Goal: Transaction & Acquisition: Purchase product/service

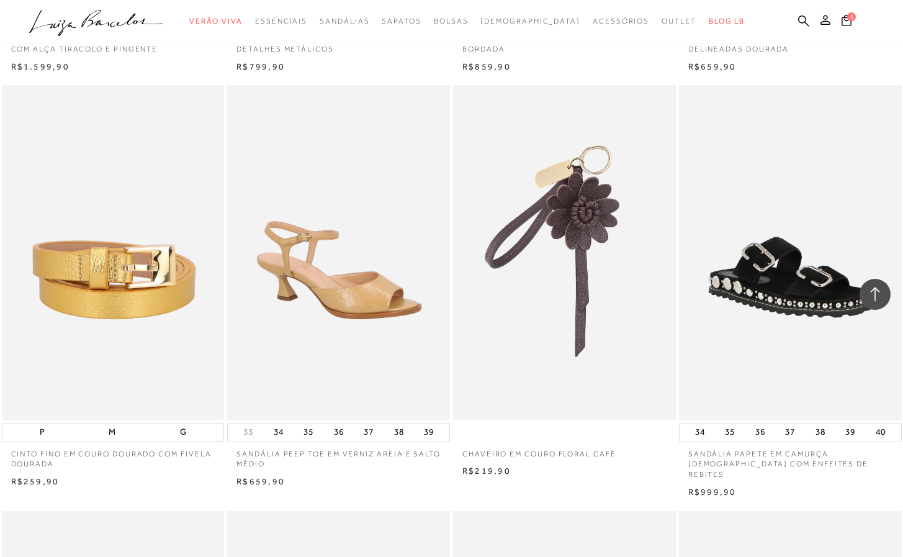
scroll to position [34603, 0]
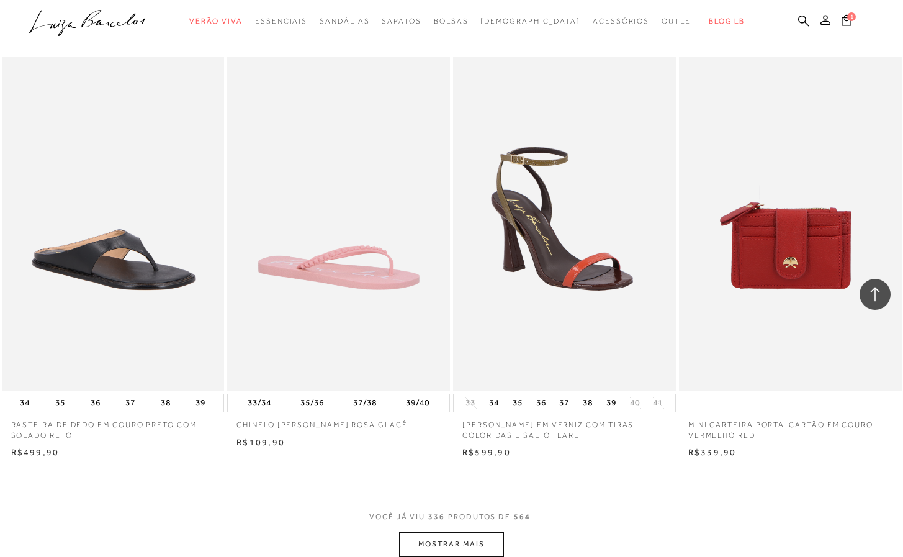
click at [471, 532] on button "MOSTRAR MAIS" at bounding box center [451, 544] width 104 height 24
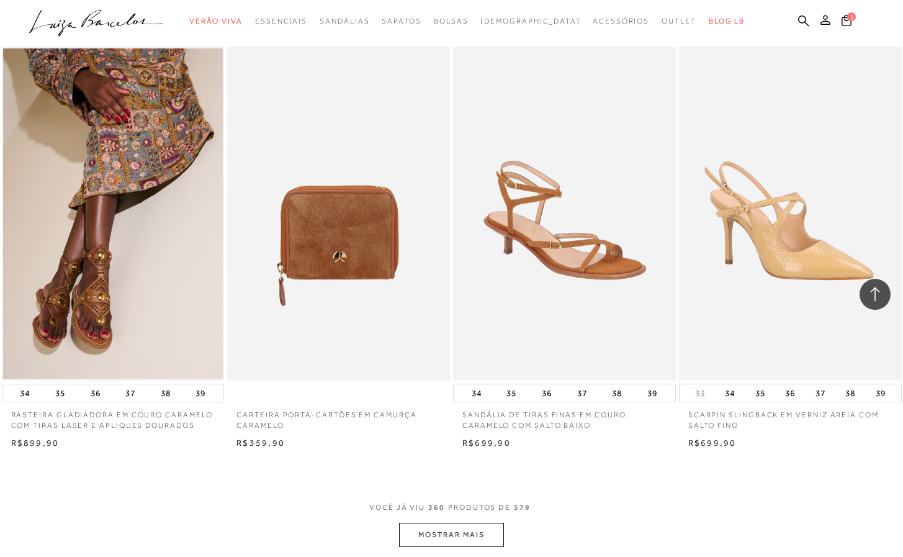
scroll to position [37120, 0]
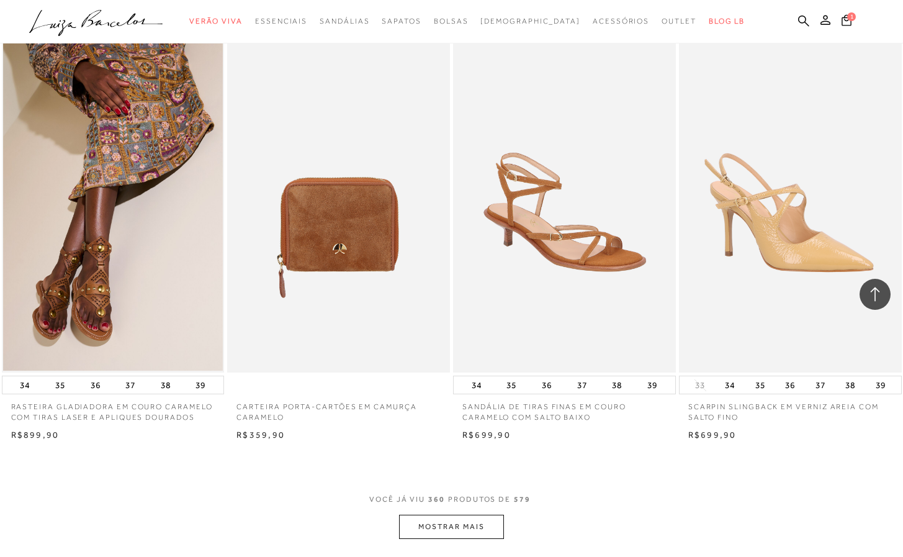
click at [497, 514] on button "MOSTRAR MAIS" at bounding box center [451, 526] width 104 height 24
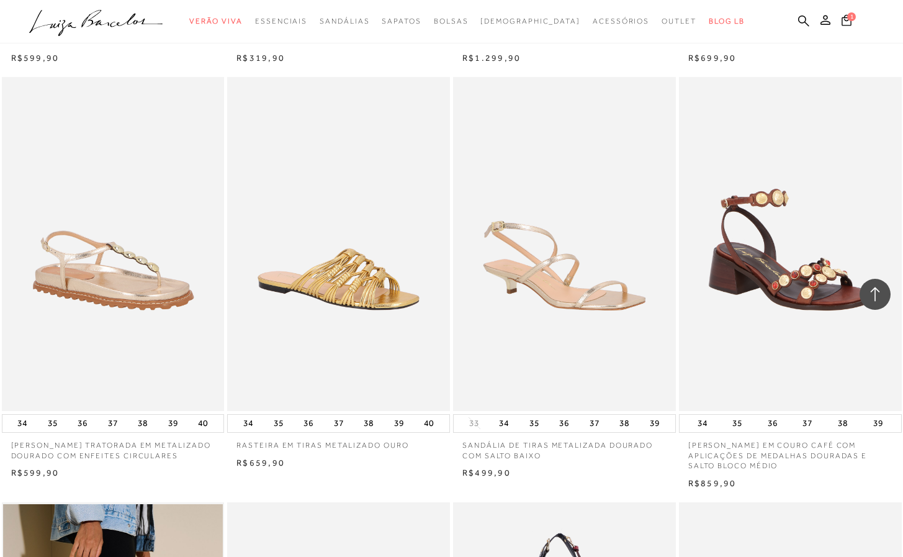
scroll to position [39677, 0]
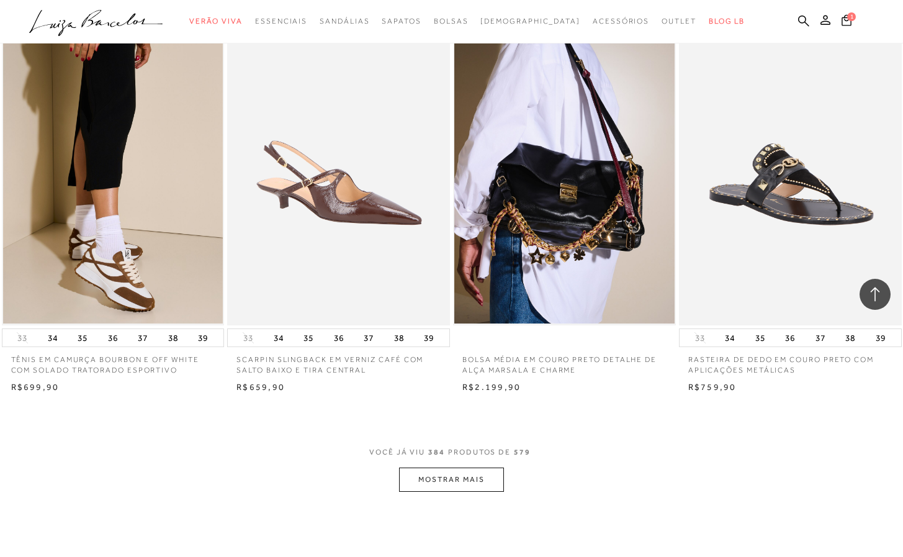
click at [472, 467] on button "MOSTRAR MAIS" at bounding box center [451, 479] width 104 height 24
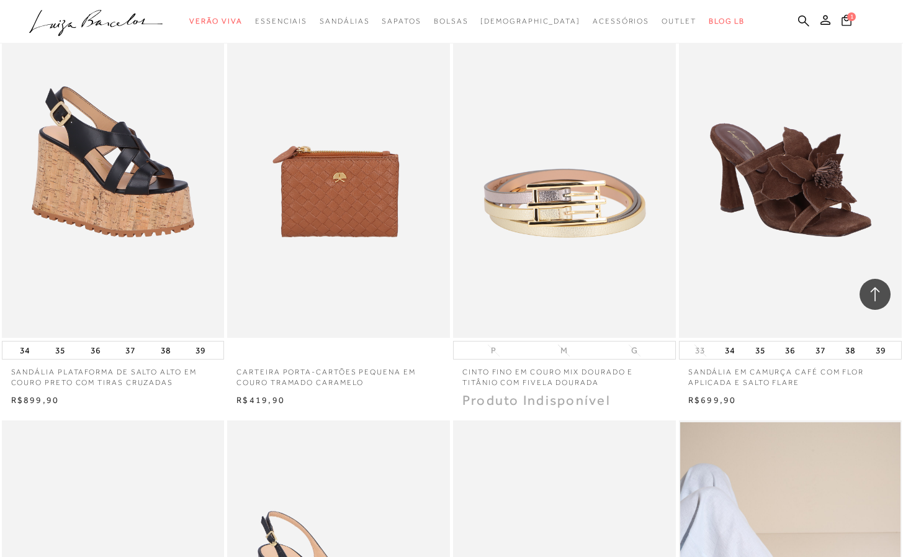
scroll to position [42052, 0]
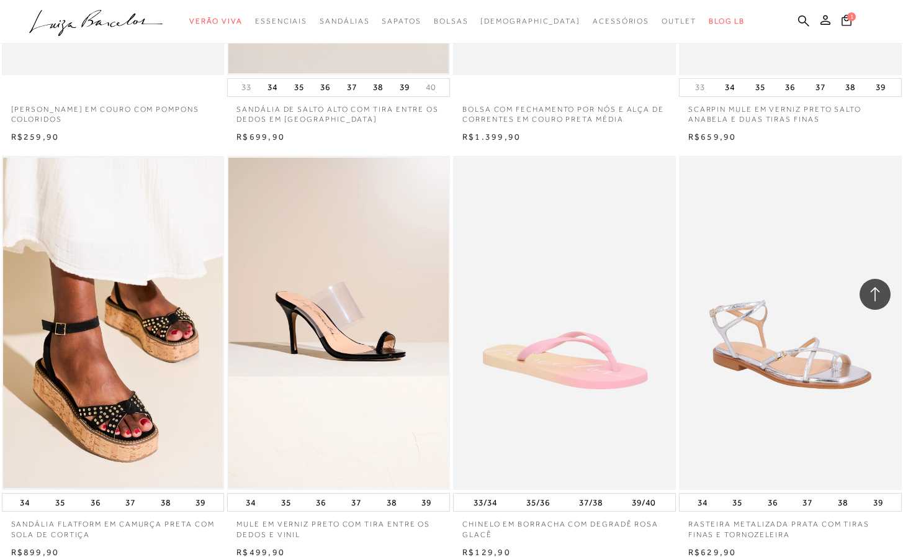
scroll to position [44842, 0]
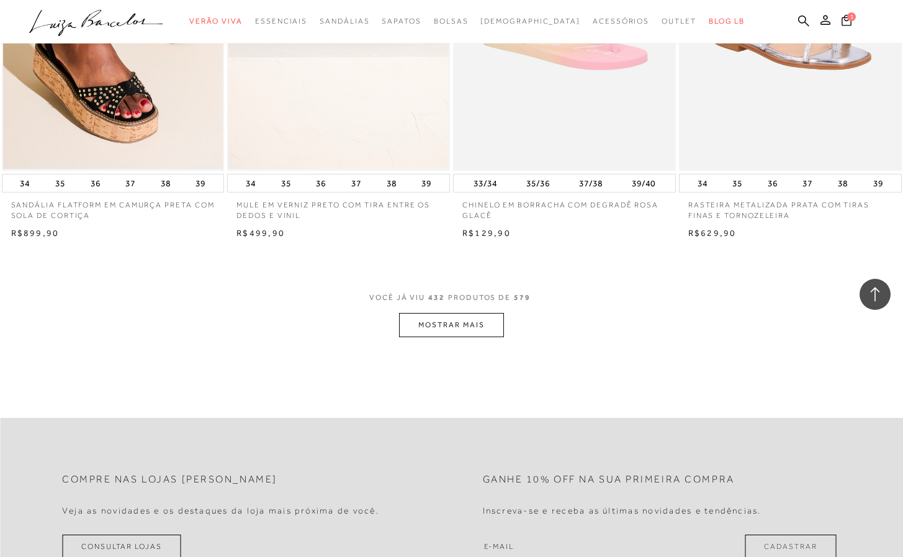
click at [446, 313] on button "MOSTRAR MAIS" at bounding box center [451, 325] width 104 height 24
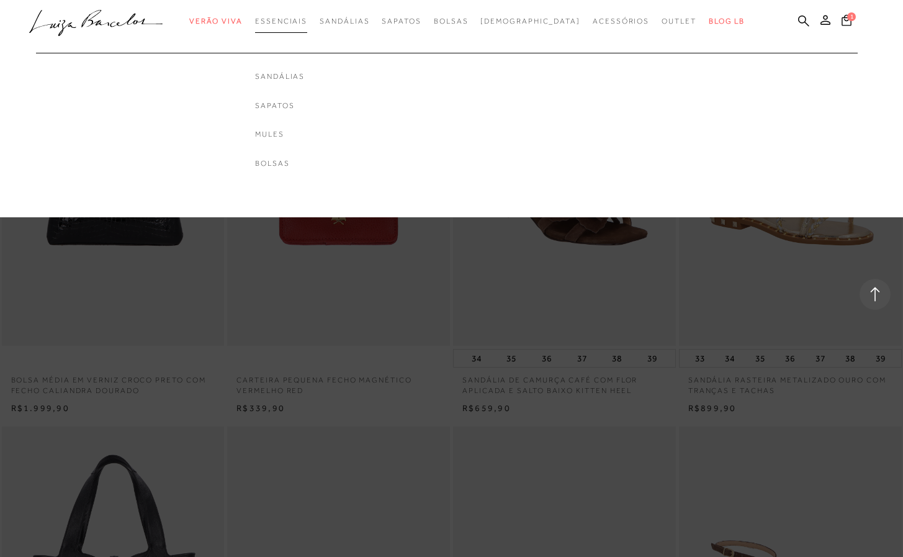
scroll to position [45688, 0]
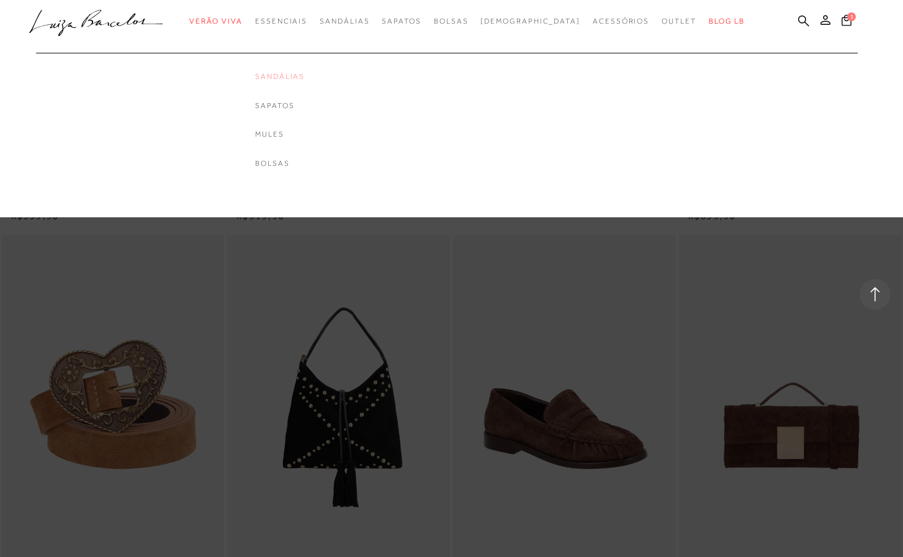
click at [305, 76] on link "Sandálias" at bounding box center [280, 76] width 50 height 11
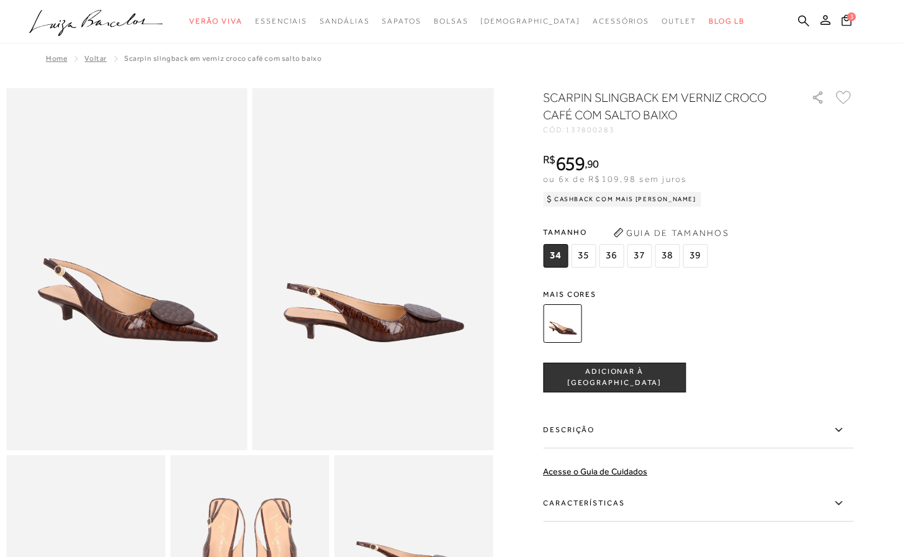
click at [690, 330] on div at bounding box center [683, 323] width 289 height 46
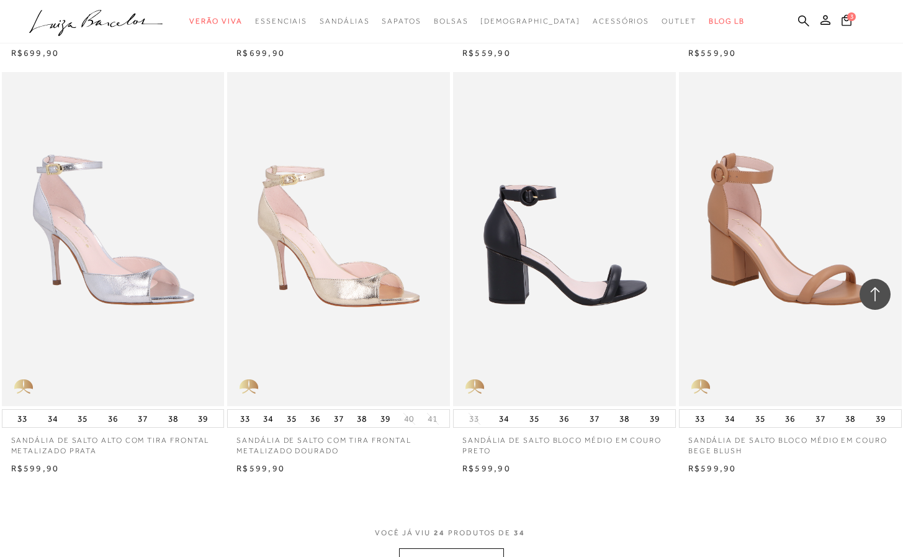
scroll to position [2312, 0]
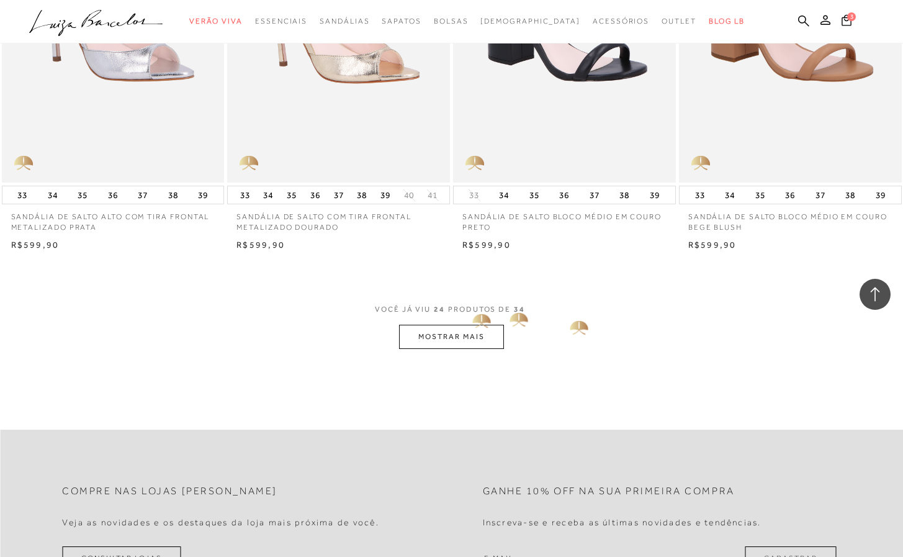
click at [467, 327] on button "MOSTRAR MAIS" at bounding box center [451, 337] width 104 height 24
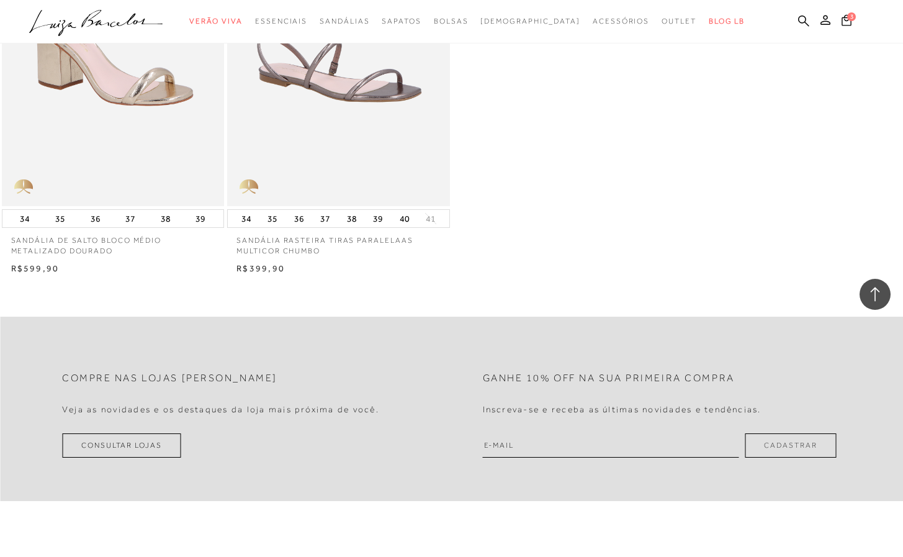
scroll to position [3400, 0]
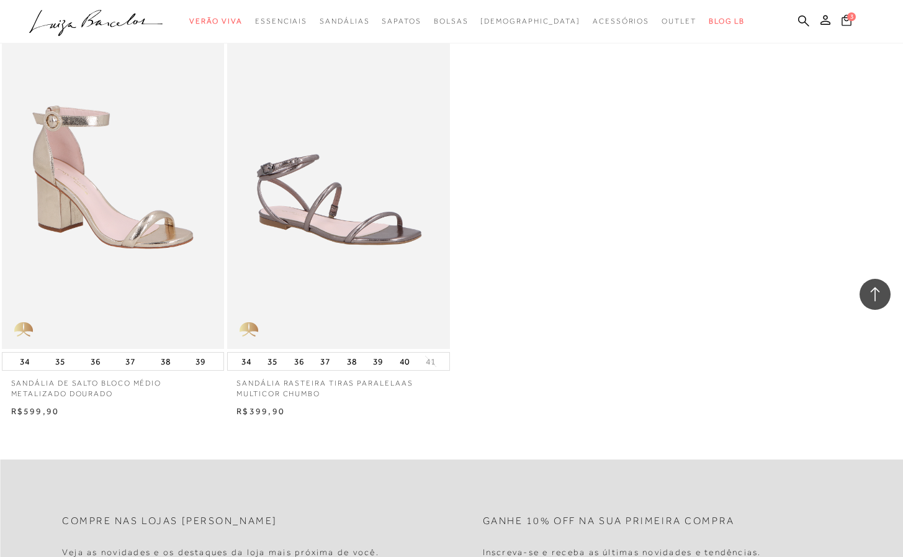
click at [844, 17] on icon at bounding box center [847, 19] width 10 height 11
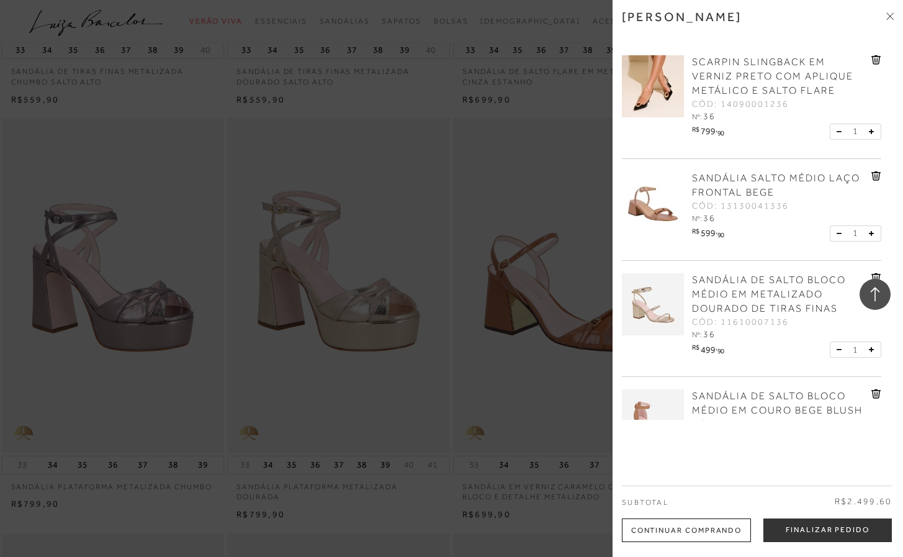
scroll to position [802, 0]
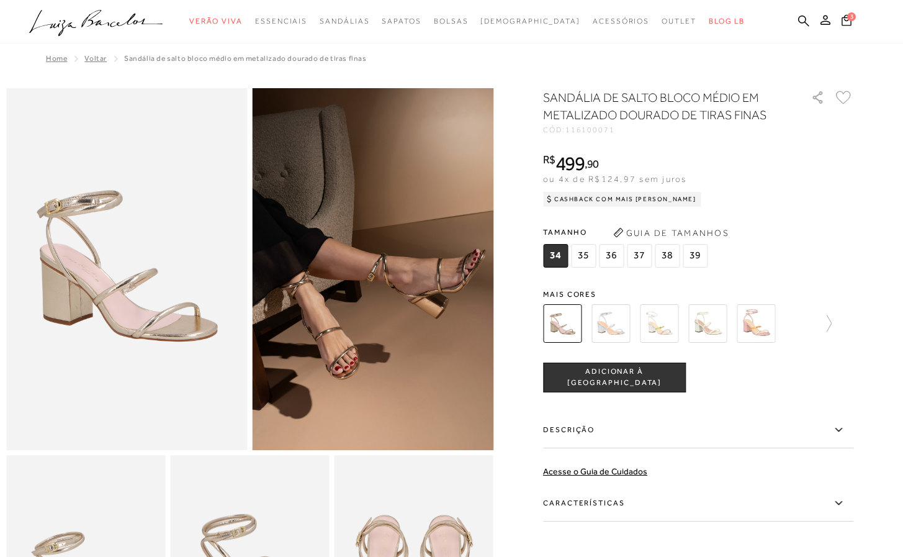
click at [853, 224] on div "Tamanho 34 35 36" at bounding box center [698, 247] width 310 height 48
click at [555, 330] on img at bounding box center [562, 323] width 38 height 38
click at [606, 323] on img at bounding box center [610, 323] width 38 height 38
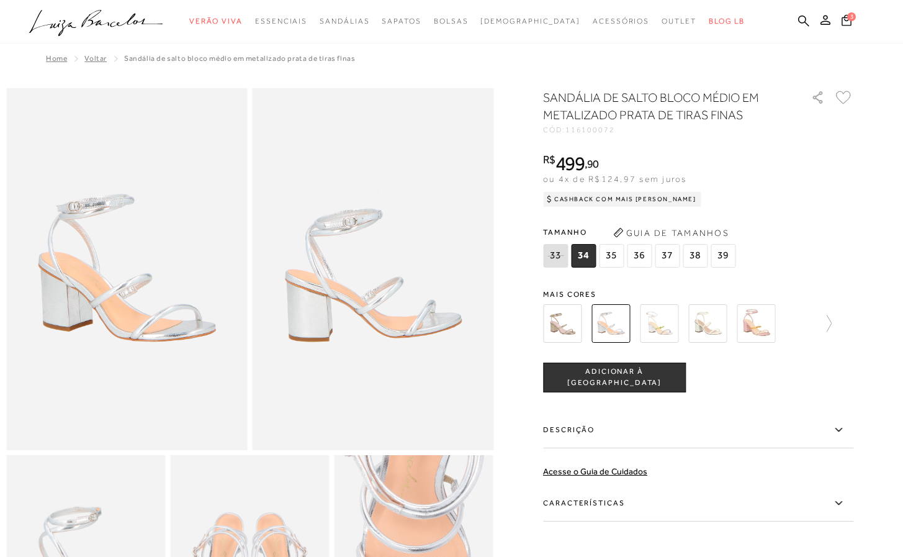
click at [665, 312] on img at bounding box center [659, 323] width 38 height 38
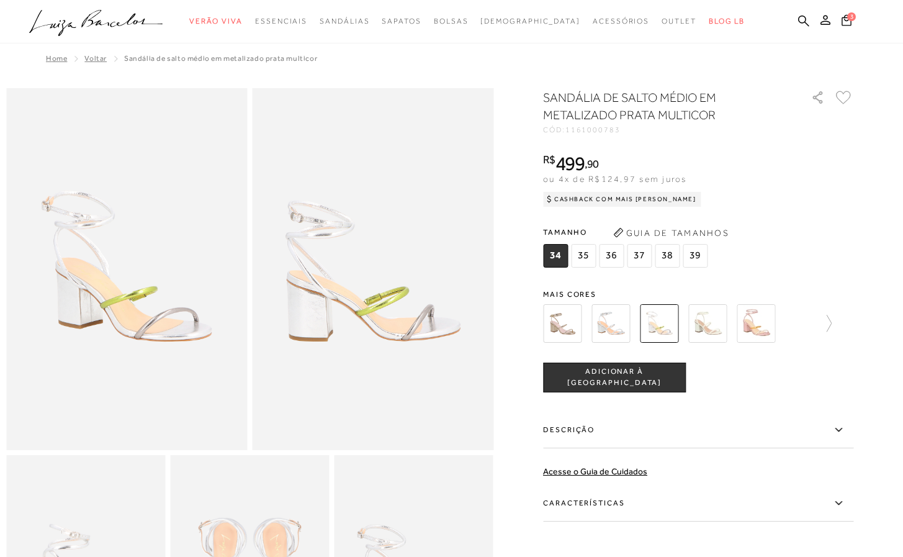
click at [766, 304] on img at bounding box center [756, 323] width 38 height 38
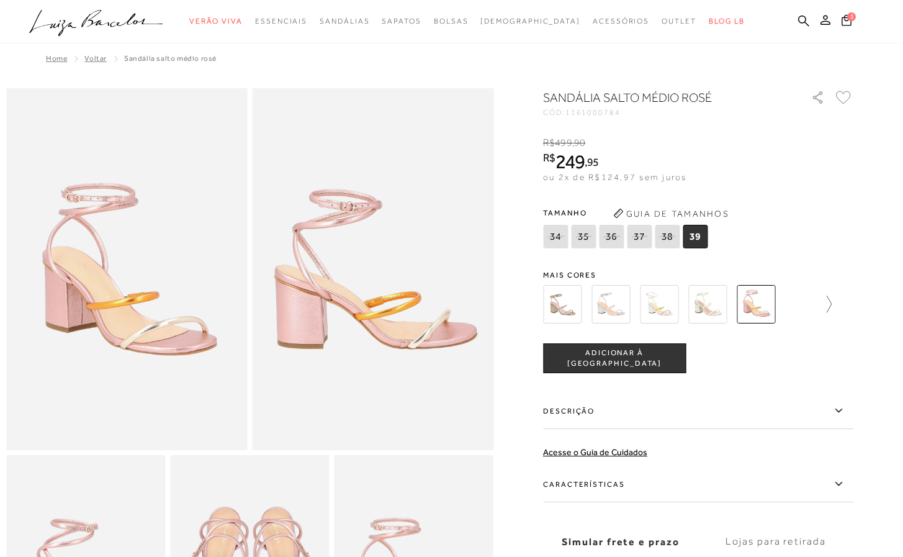
click at [832, 292] on link at bounding box center [822, 304] width 17 height 46
click at [589, 307] on img at bounding box center [584, 304] width 38 height 38
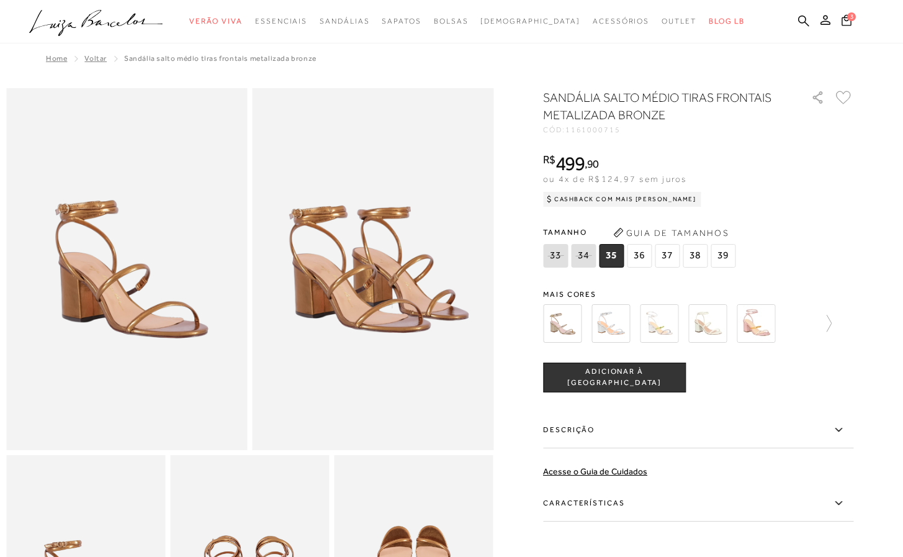
click at [838, 318] on div at bounding box center [698, 323] width 310 height 46
click at [829, 323] on icon at bounding box center [822, 323] width 17 height 17
click at [767, 320] on img at bounding box center [777, 323] width 38 height 38
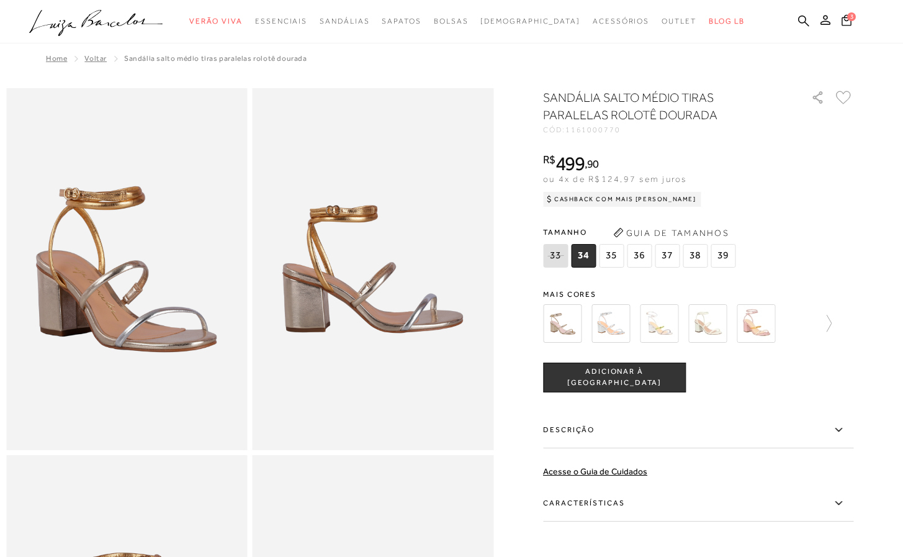
click at [581, 330] on img at bounding box center [562, 323] width 38 height 38
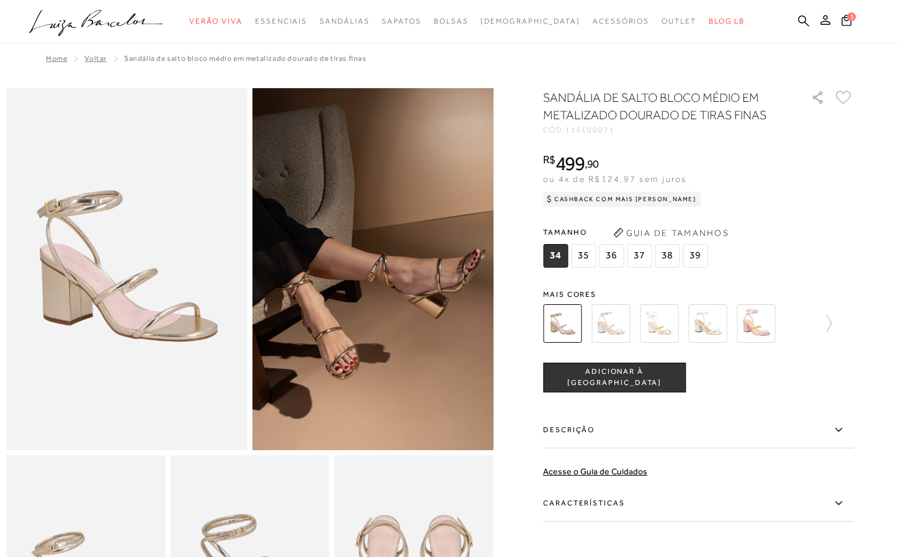
click at [624, 256] on span "36" at bounding box center [611, 256] width 25 height 24
click at [653, 384] on button "ADICIONAR À SACOLA" at bounding box center [614, 377] width 143 height 30
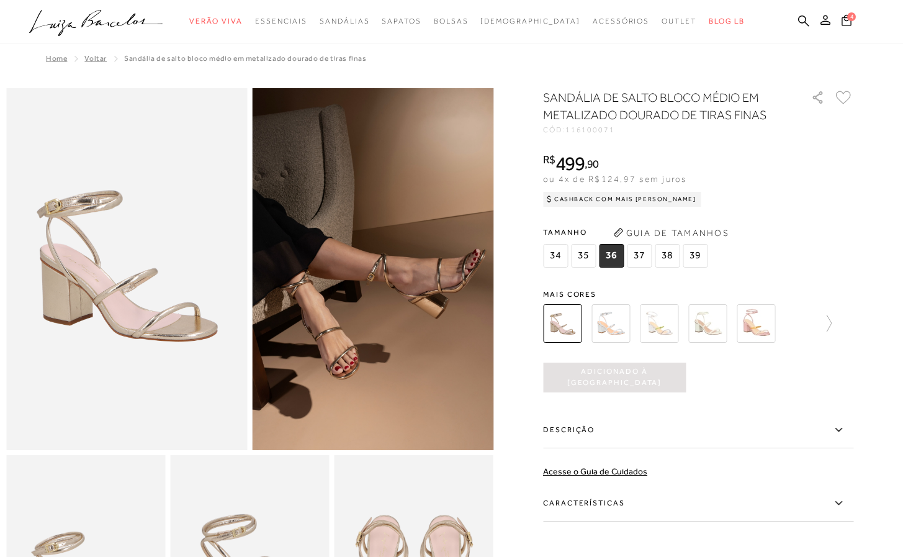
click at [857, 20] on div "4" at bounding box center [870, 22] width 65 height 17
click at [851, 20] on button "4" at bounding box center [846, 22] width 17 height 17
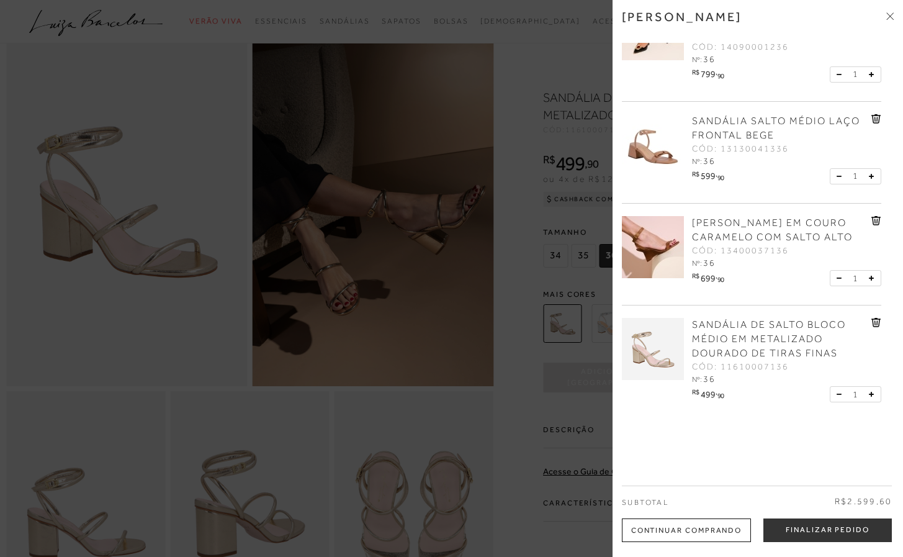
scroll to position [128, 0]
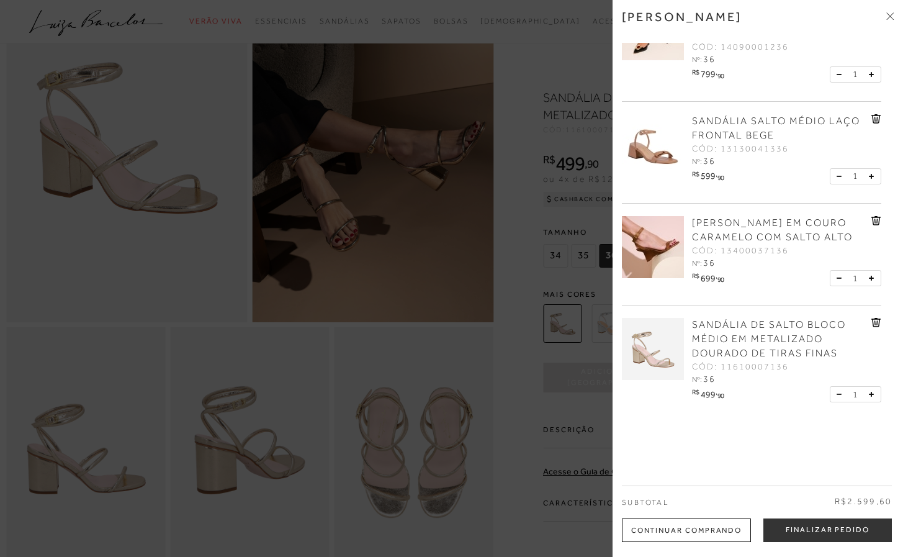
click at [876, 218] on icon at bounding box center [876, 220] width 10 height 9
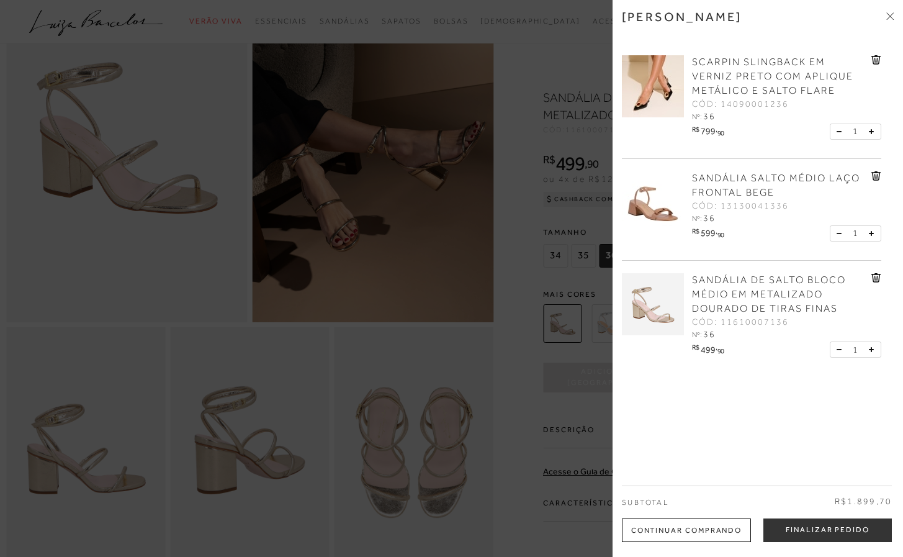
scroll to position [0, 0]
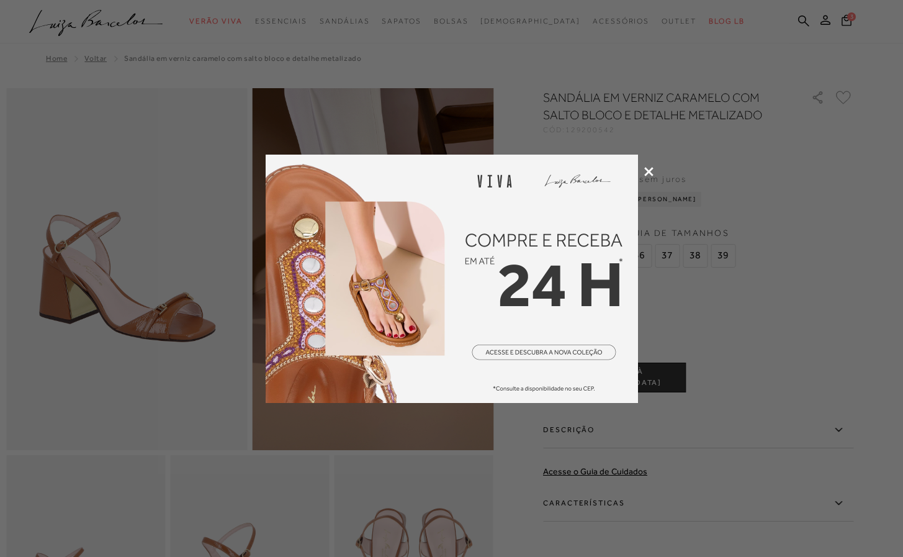
click at [652, 173] on icon at bounding box center [648, 171] width 9 height 9
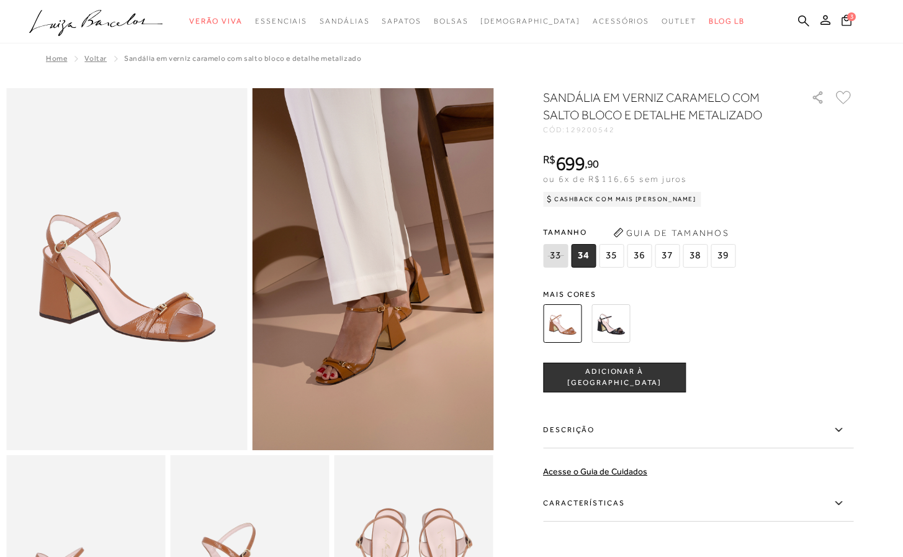
click at [616, 326] on img at bounding box center [610, 323] width 38 height 38
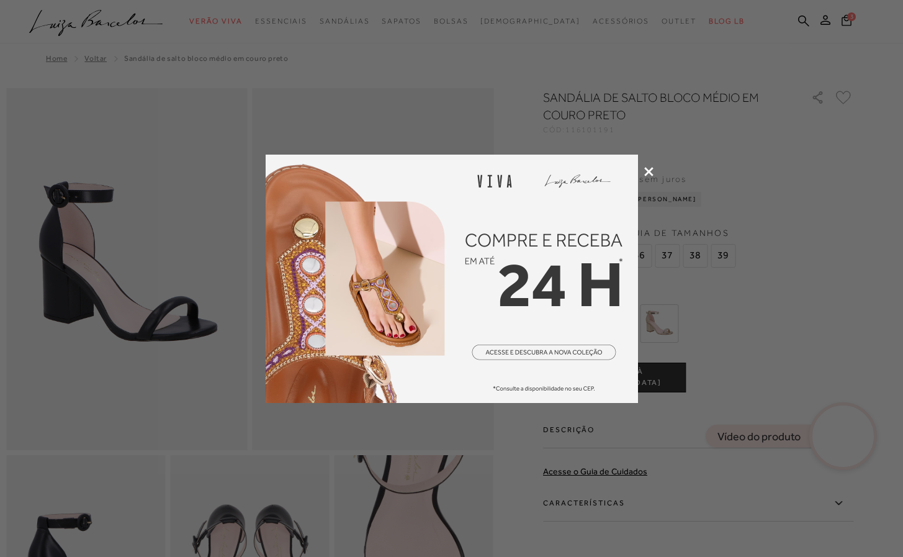
click at [649, 176] on icon at bounding box center [648, 171] width 9 height 9
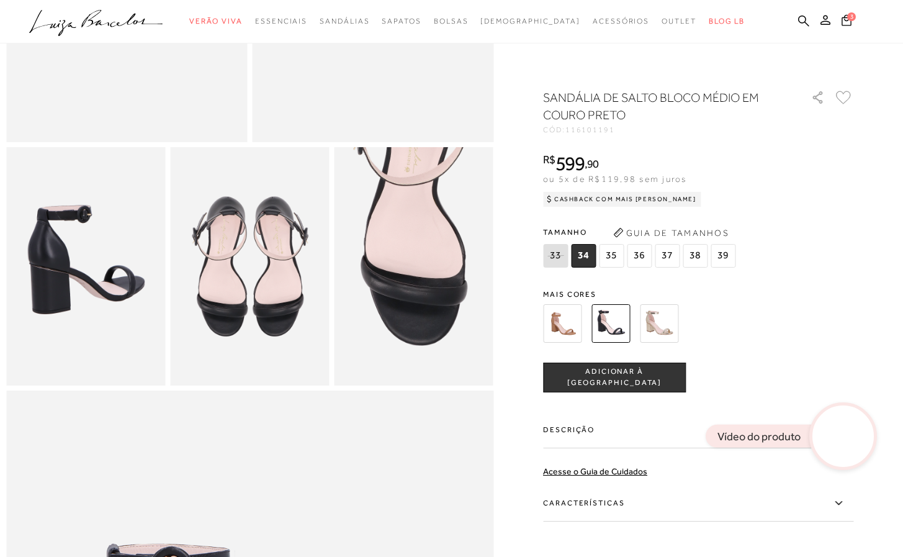
scroll to position [371, 0]
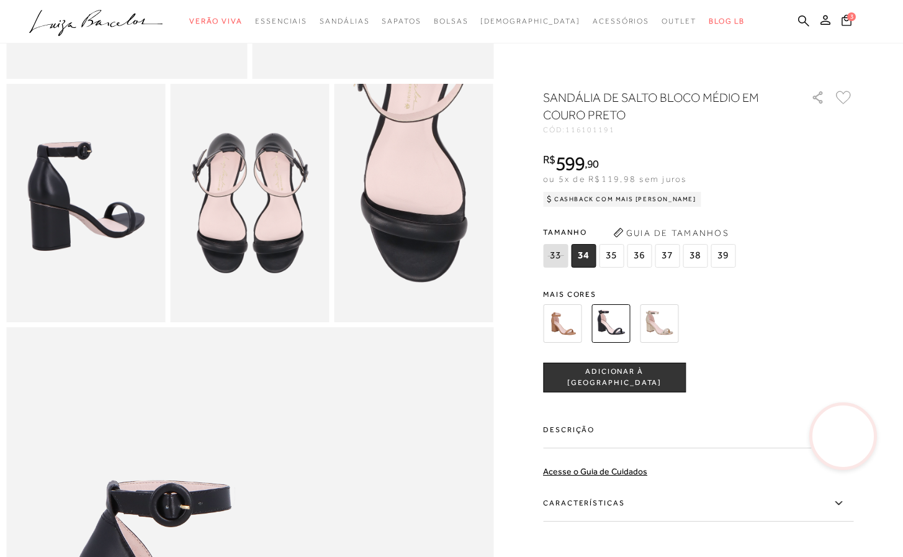
click at [644, 505] on label "Características" at bounding box center [698, 503] width 310 height 36
click at [0, 0] on input "Características" at bounding box center [0, 0] width 0 height 0
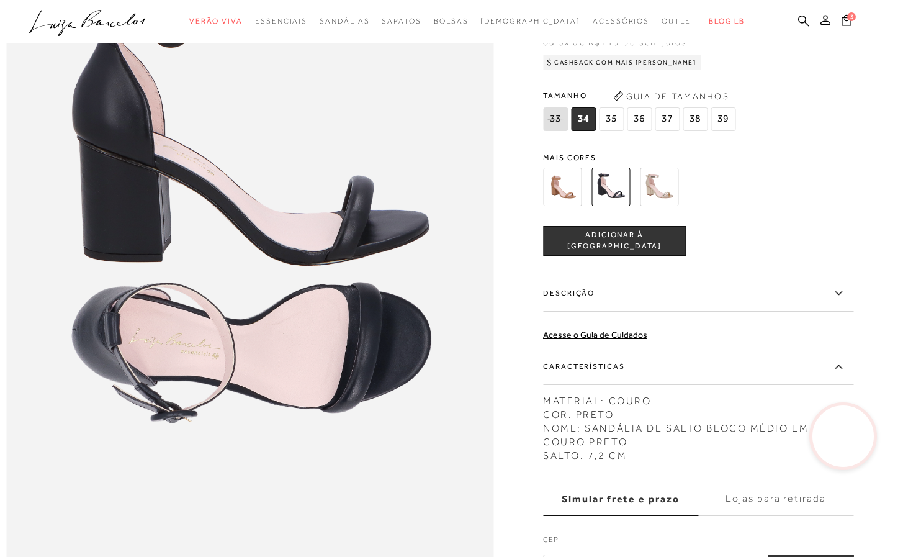
scroll to position [460, 0]
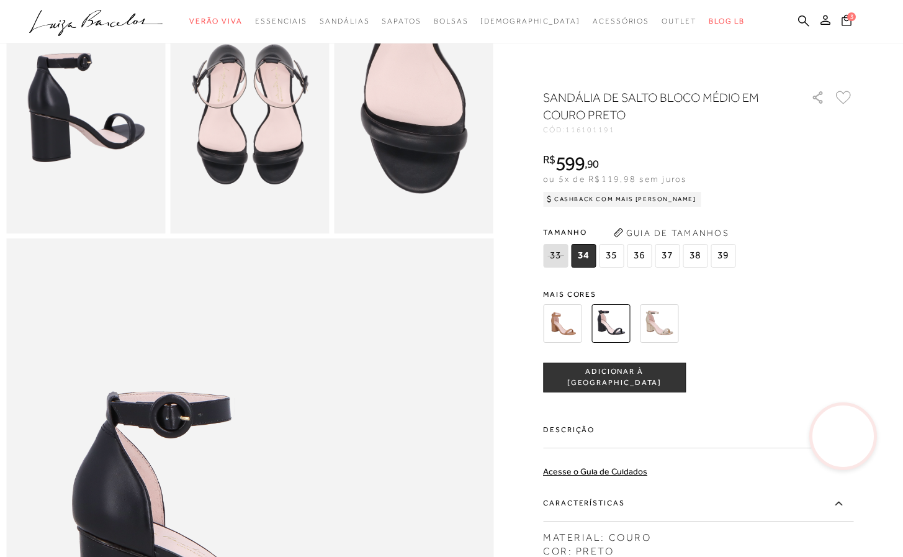
click at [678, 324] on img at bounding box center [659, 323] width 38 height 38
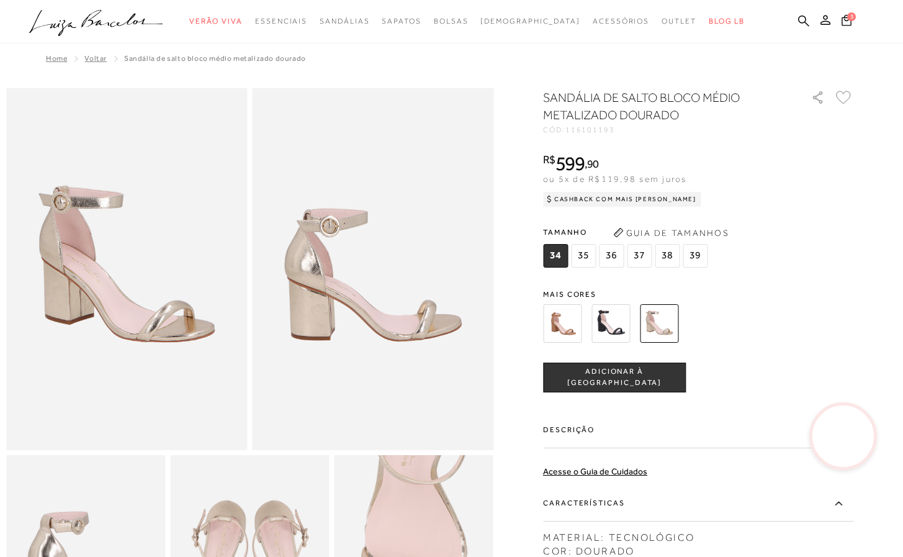
click at [553, 316] on img at bounding box center [562, 323] width 38 height 38
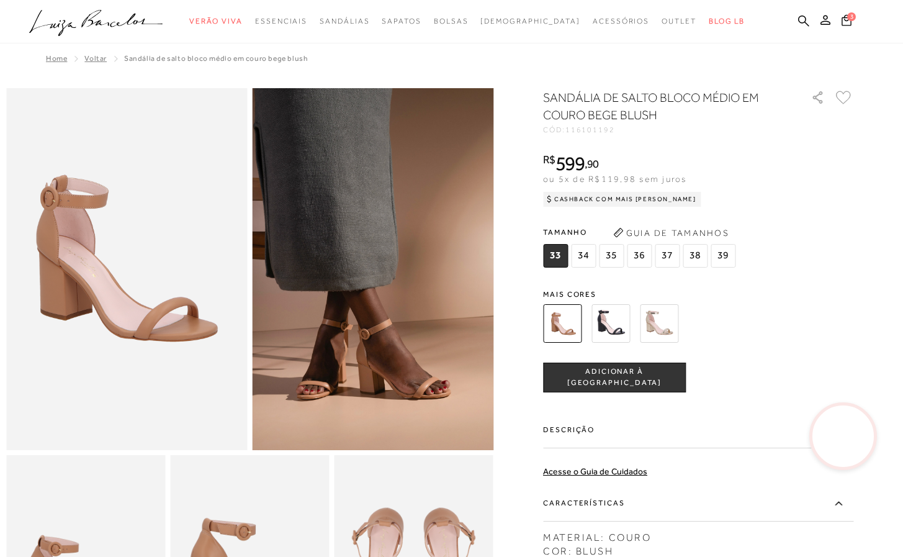
click at [639, 251] on span "36" at bounding box center [639, 256] width 25 height 24
click at [592, 384] on button "ADICIONAR À SACOLA" at bounding box center [614, 377] width 143 height 30
